Goal: Check status

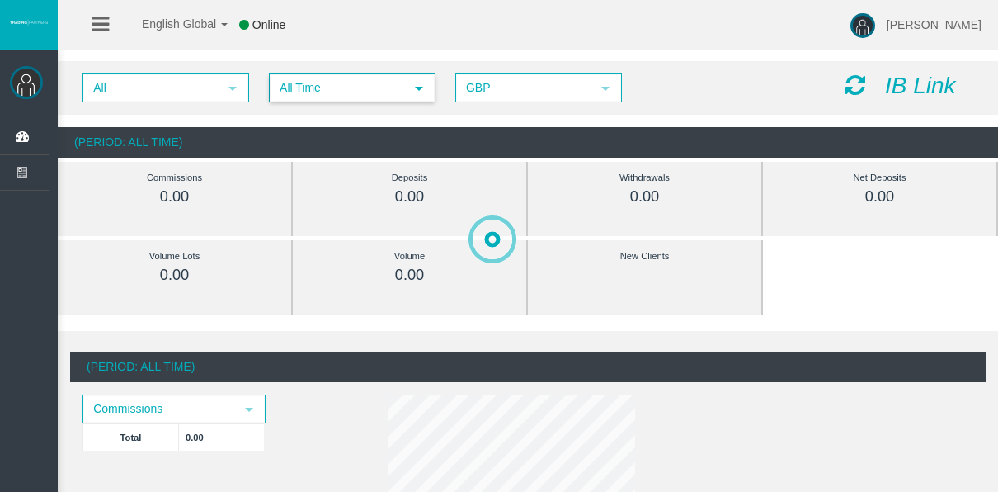
click at [365, 96] on span "All Time" at bounding box center [338, 88] width 134 height 26
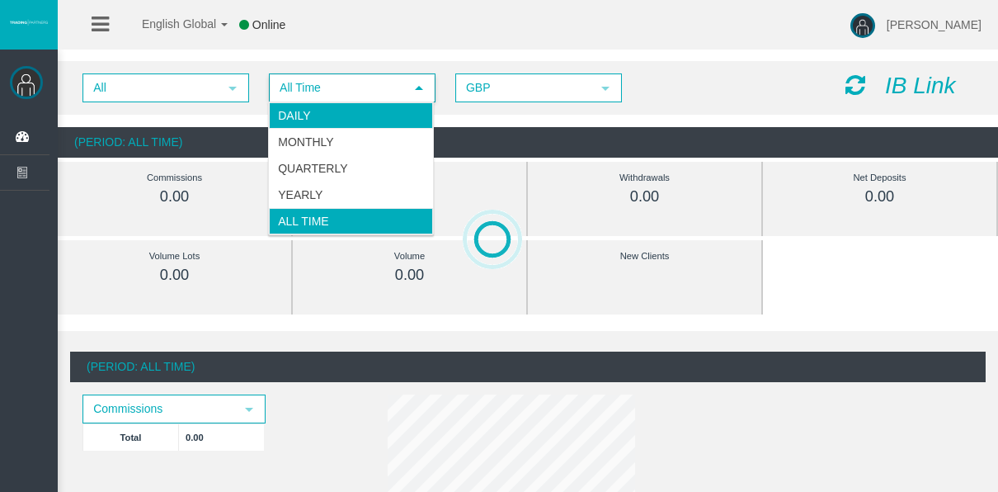
click at [367, 113] on li "Daily" at bounding box center [351, 115] width 164 height 26
